Goal: Task Accomplishment & Management: Manage account settings

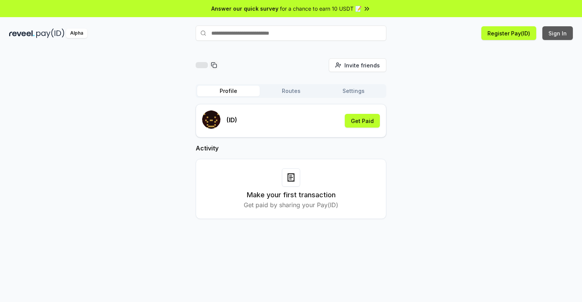
click at [558, 33] on button "Sign In" at bounding box center [557, 33] width 30 height 14
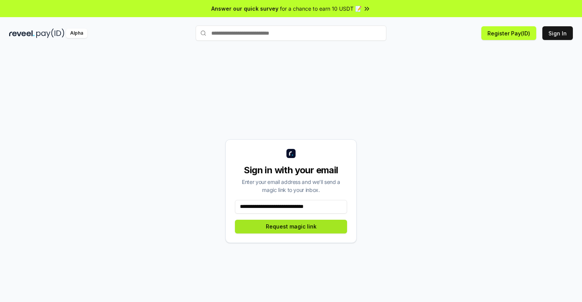
type input "**********"
click at [291, 226] on button "Request magic link" at bounding box center [291, 227] width 112 height 14
